Goal: Submit feedback/report problem

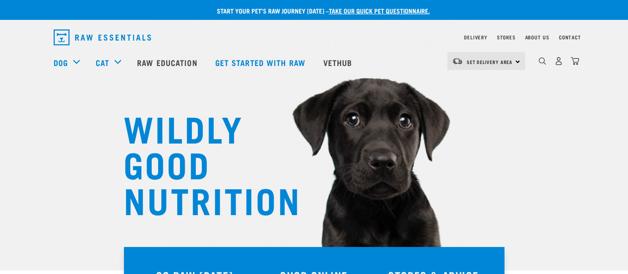
drag, startPoint x: 570, startPoint y: 33, endPoint x: 565, endPoint y: 33, distance: 4.8
click at [565, 33] on div "Contact" at bounding box center [570, 38] width 22 height 10
click at [572, 37] on link "Contact" at bounding box center [570, 37] width 22 height 3
click at [571, 39] on link "Contact" at bounding box center [570, 37] width 22 height 3
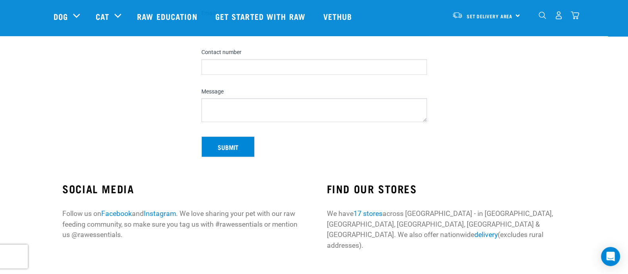
scroll to position [139, 0]
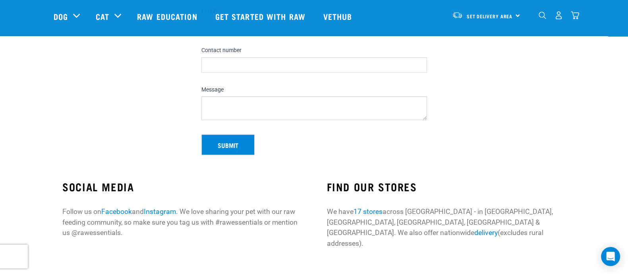
click at [560, 17] on img "dropdown navigation" at bounding box center [558, 15] width 8 height 8
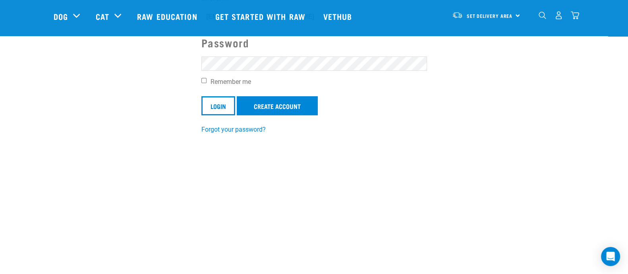
scroll to position [120, 0]
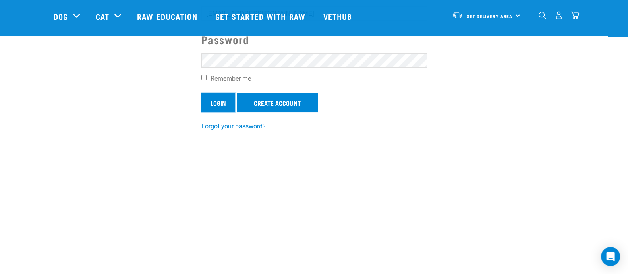
click at [221, 97] on input "Login" at bounding box center [218, 102] width 34 height 19
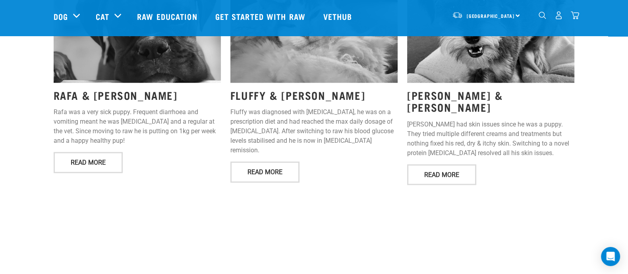
scroll to position [1077, 0]
drag, startPoint x: 559, startPoint y: 138, endPoint x: 470, endPoint y: 152, distance: 90.5
click at [470, 152] on div "MARLOW & RAISA Marlow had skin issues since he was a puppy. They tried multiple…" at bounding box center [490, 78] width 177 height 225
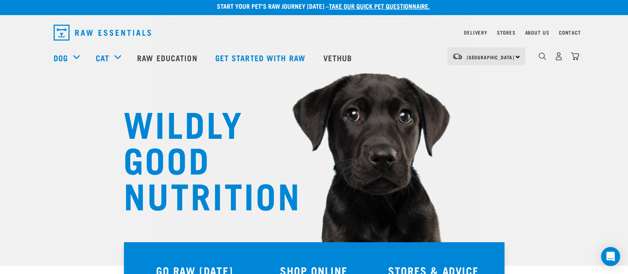
scroll to position [0, 0]
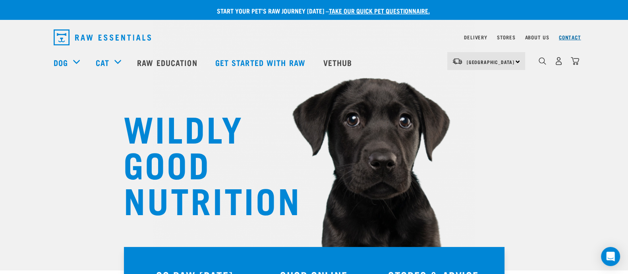
click at [569, 36] on link "Contact" at bounding box center [570, 37] width 22 height 3
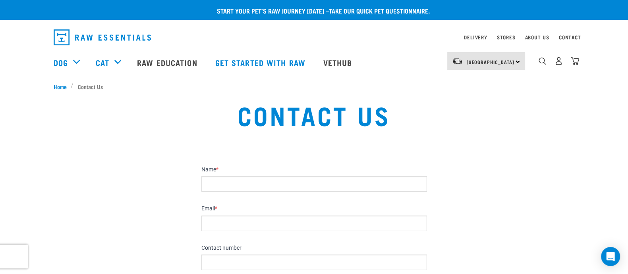
click at [268, 180] on input "Name *" at bounding box center [314, 183] width 226 height 15
type input "[PERSON_NAME]"
type input "[EMAIL_ADDRESS][DOMAIN_NAME]"
type input "0210525299"
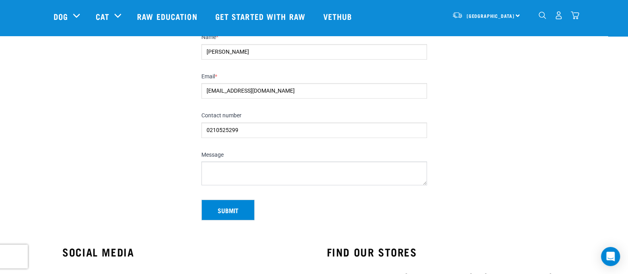
scroll to position [74, 0]
click at [235, 165] on textarea "Message" at bounding box center [314, 173] width 226 height 24
drag, startPoint x: 324, startPoint y: 171, endPoint x: 217, endPoint y: 168, distance: 106.9
click at [217, 168] on textarea "Hey, I cancelled my deliveryed tha" at bounding box center [314, 173] width 226 height 24
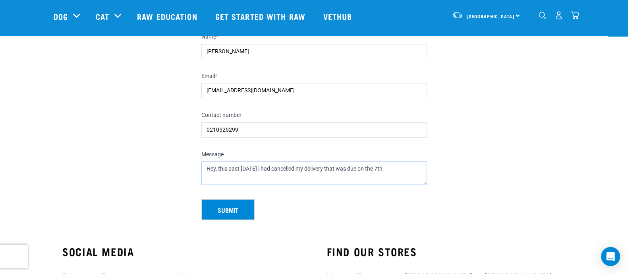
click at [258, 168] on textarea "Hey, this past [DATE] i had cancelled my delivery that was due on the 7th," at bounding box center [314, 173] width 226 height 24
click at [264, 169] on textarea "Hey, this past [DATE] Ihad cancelled my delivery that was due on the 7th," at bounding box center [314, 173] width 226 height 24
click at [388, 170] on textarea "Hey, this past [DATE] I cancelled my delivery that was due on the 7th," at bounding box center [314, 173] width 226 height 24
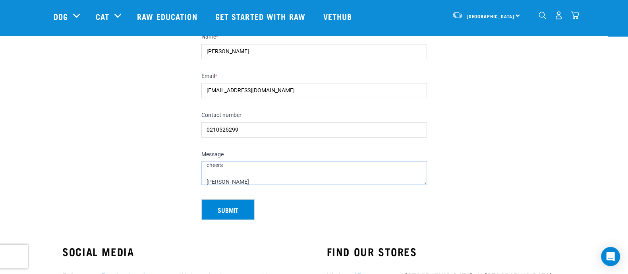
type textarea "Hey, this past [DATE] I cancelled my delivery that was due on the 7th, I did th…"
click at [224, 211] on button "Submit" at bounding box center [227, 209] width 53 height 21
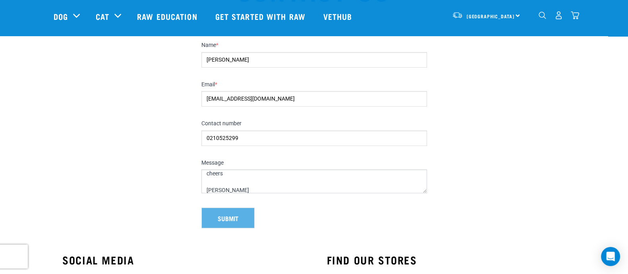
scroll to position [64, 0]
